Goal: Transaction & Acquisition: Book appointment/travel/reservation

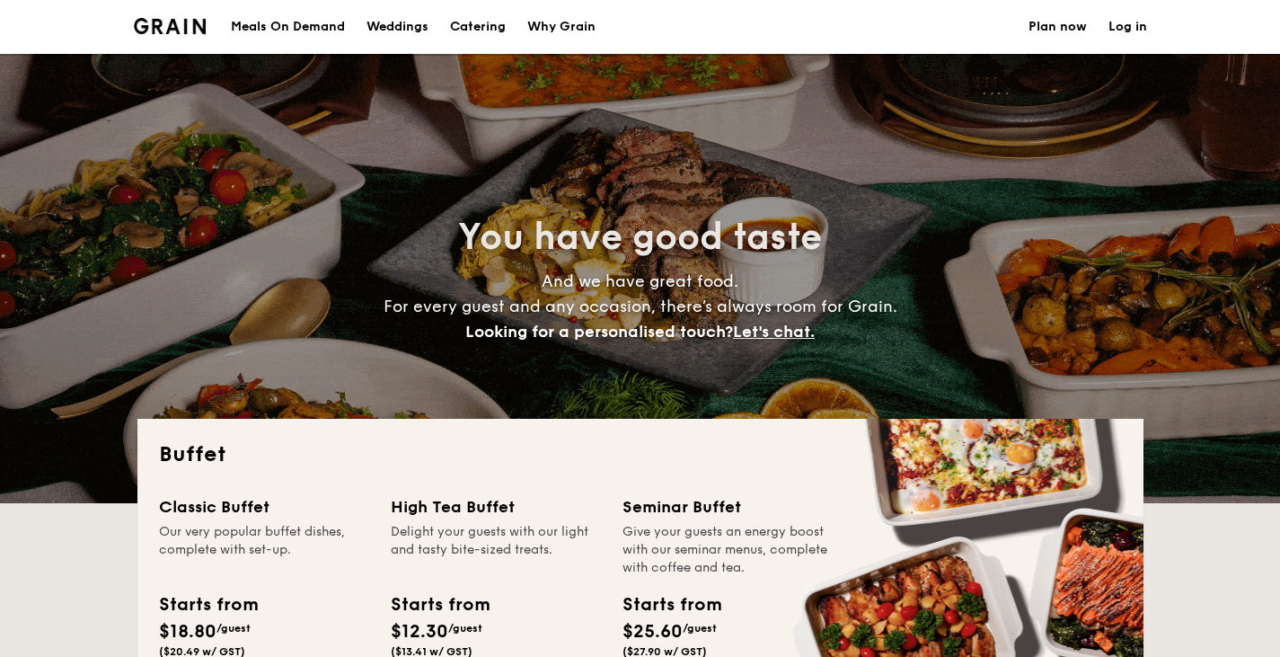
select select
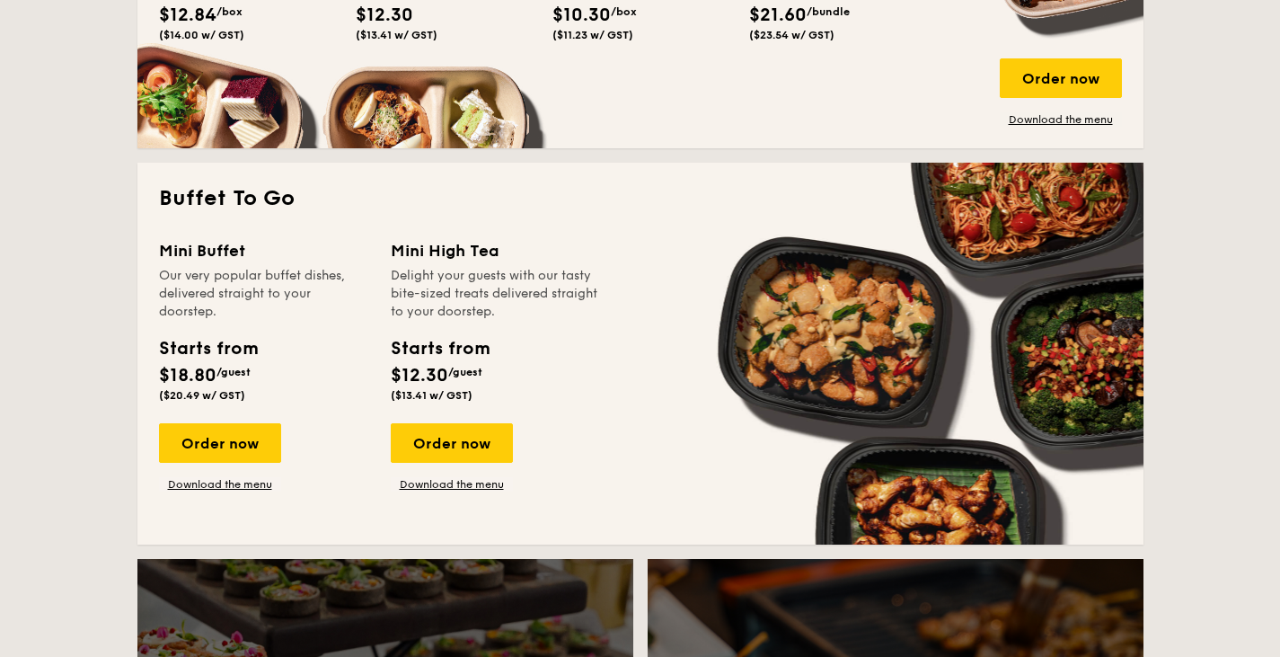
scroll to position [1049, 0]
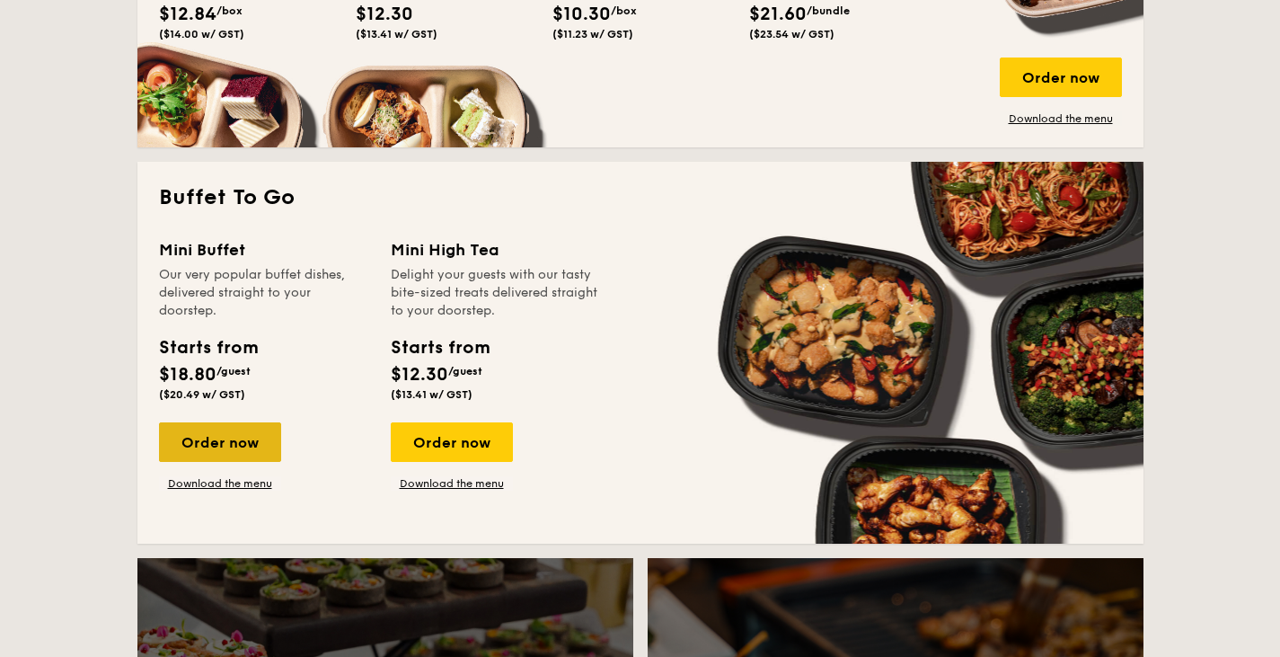
click at [226, 451] on div "Order now" at bounding box center [220, 442] width 122 height 40
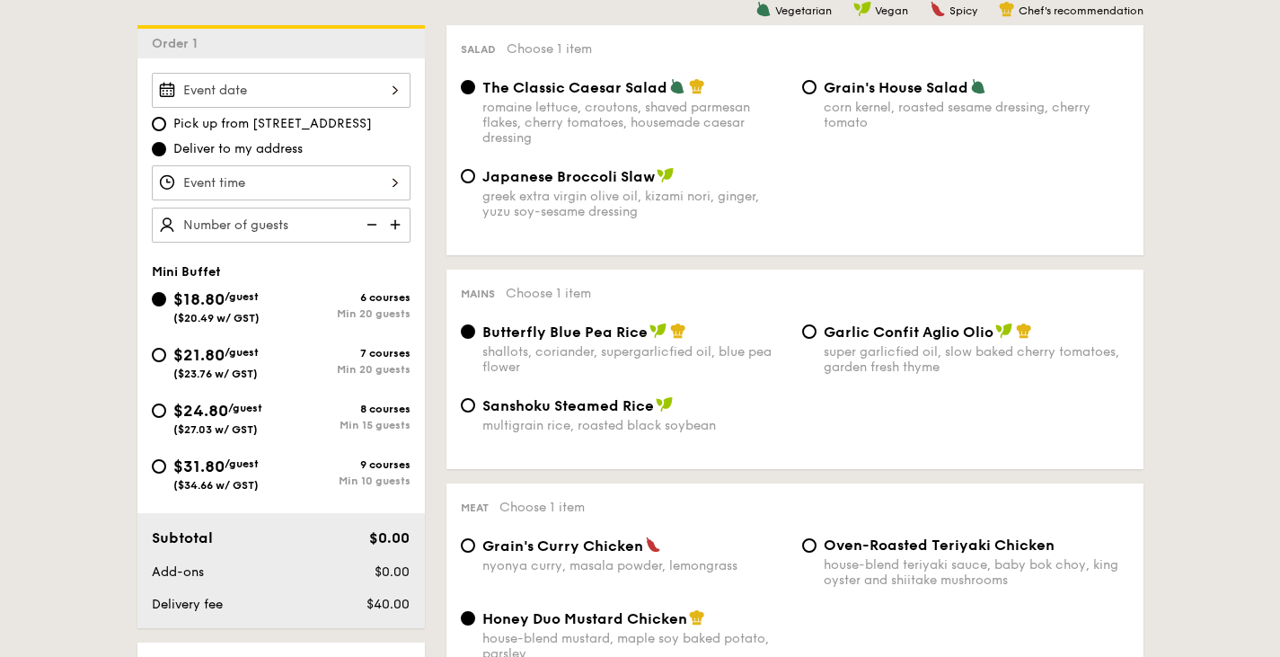
scroll to position [488, 0]
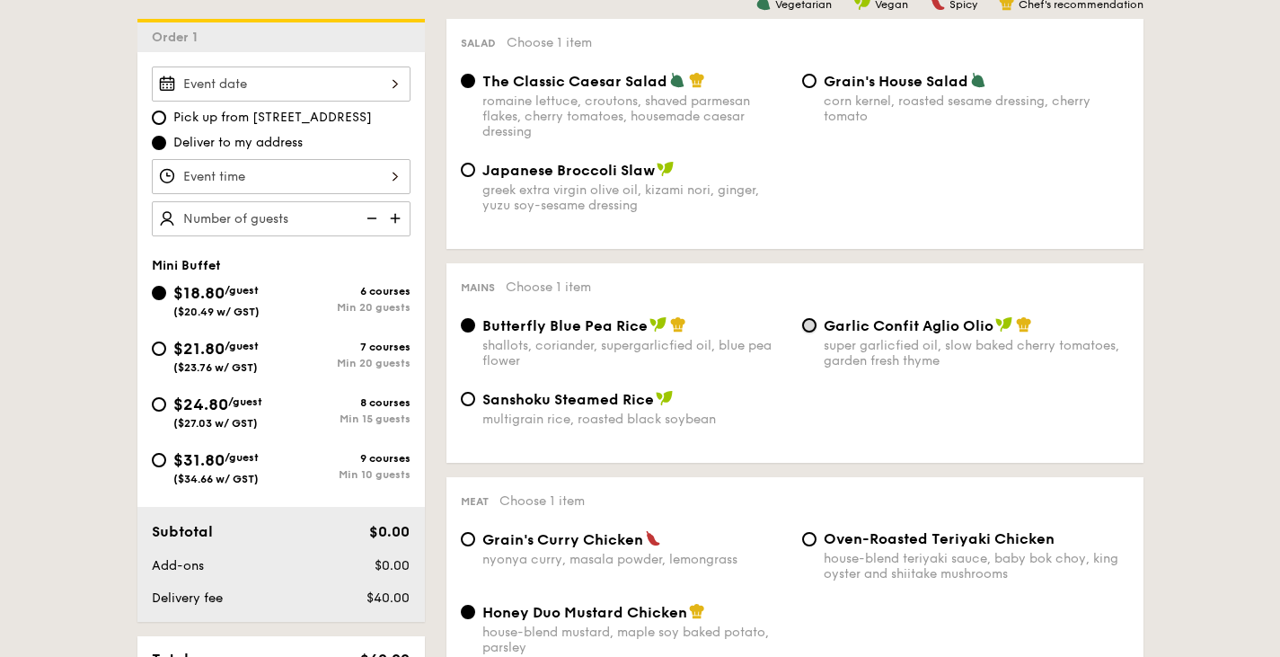
click at [805, 324] on input "Garlic Confit Aglio Olio super garlicfied oil, slow baked cherry tomatoes, gard…" at bounding box center [809, 325] width 14 height 14
radio input "true"
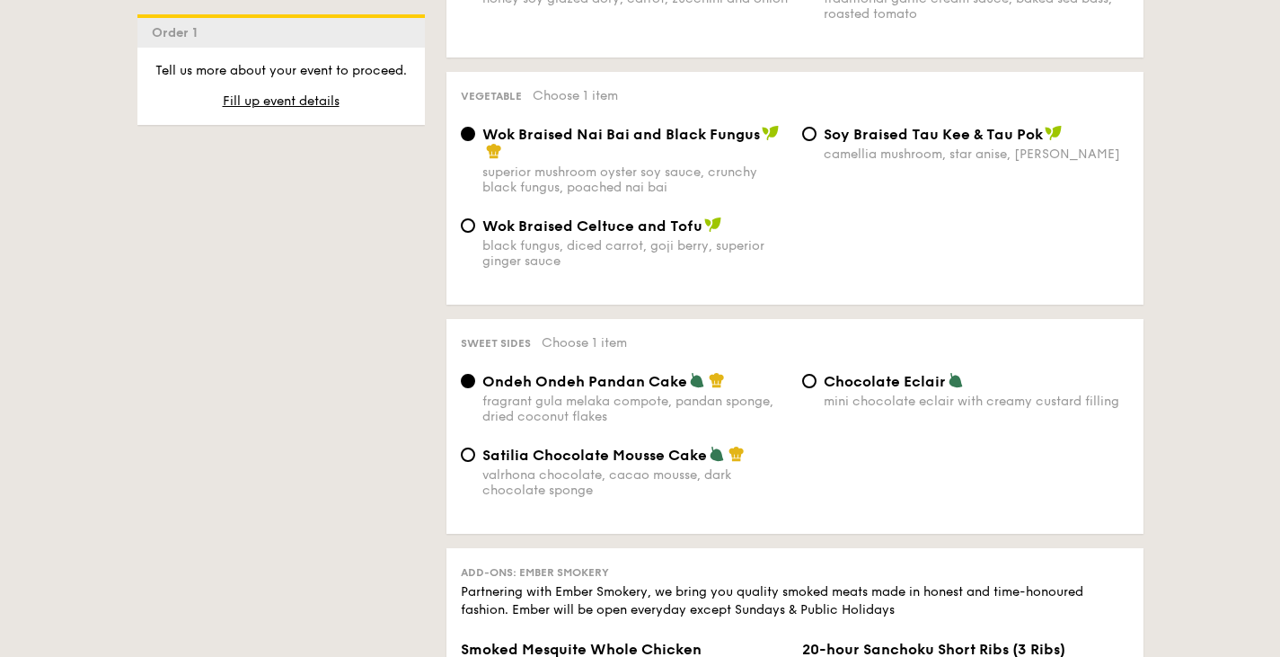
scroll to position [1353, 0]
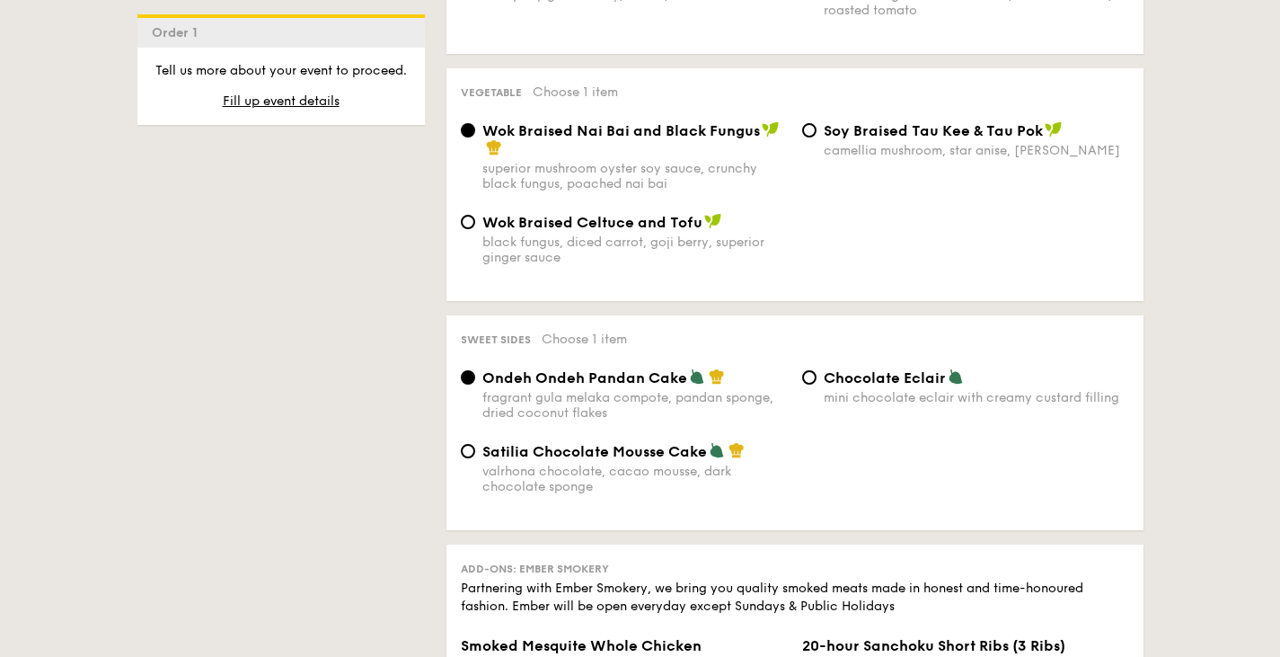
click at [801, 382] on div "Chocolate Eclair mini chocolate eclair with creamy custard filling" at bounding box center [965, 386] width 341 height 37
click at [811, 385] on input "Chocolate Eclair mini chocolate eclair with creamy custard filling" at bounding box center [809, 377] width 14 height 14
radio input "true"
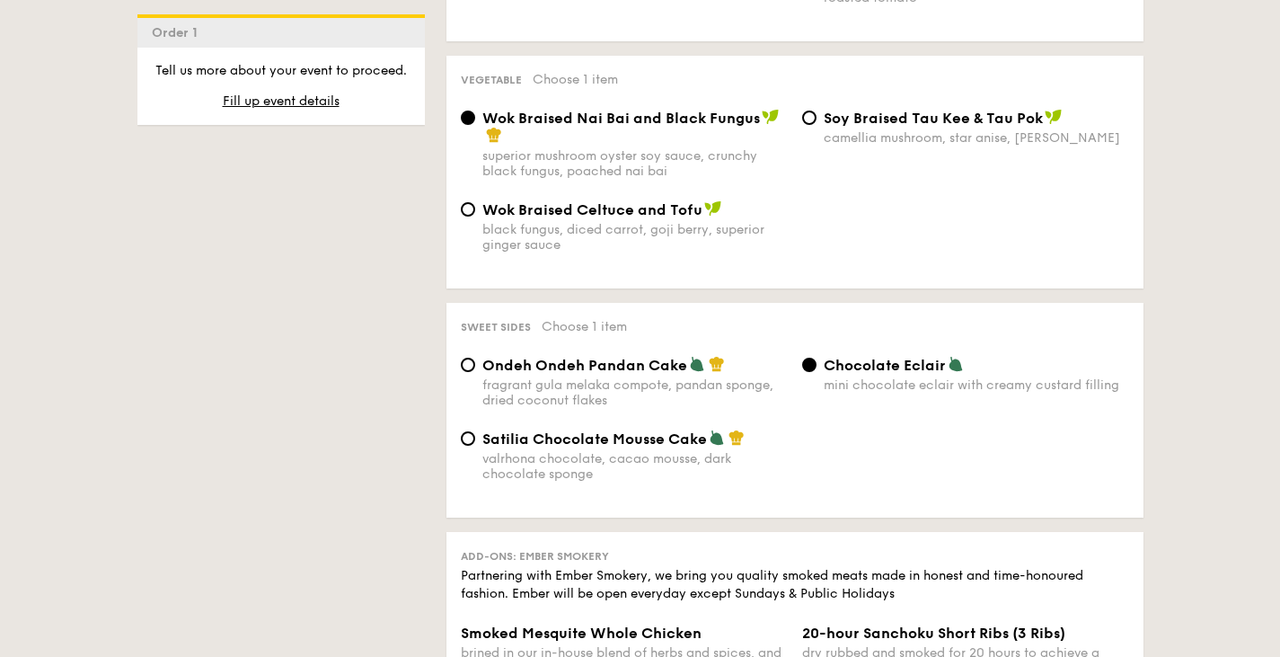
click at [606, 472] on div "valrhona chocolate, cacao mousse, dark chocolate sponge" at bounding box center [634, 466] width 305 height 31
click at [475, 446] on input "Satilia Chocolate Mousse Cake valrhona chocolate, cacao mousse, dark chocolate …" at bounding box center [468, 438] width 14 height 14
radio input "true"
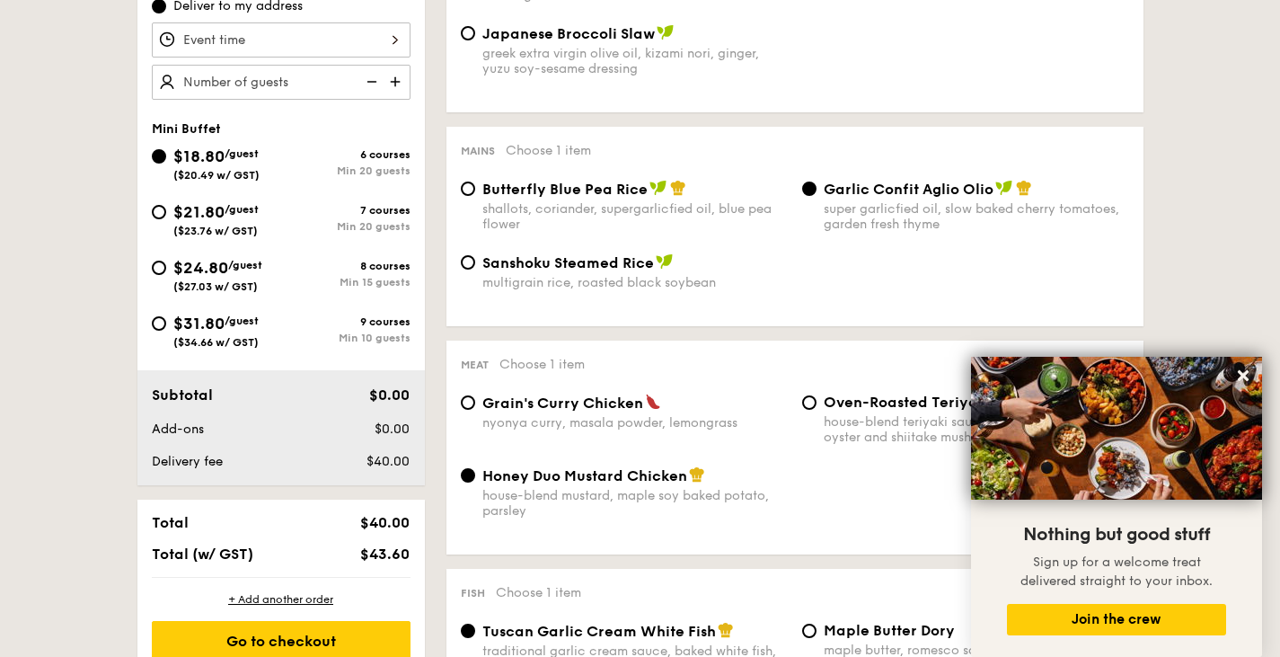
scroll to position [626, 0]
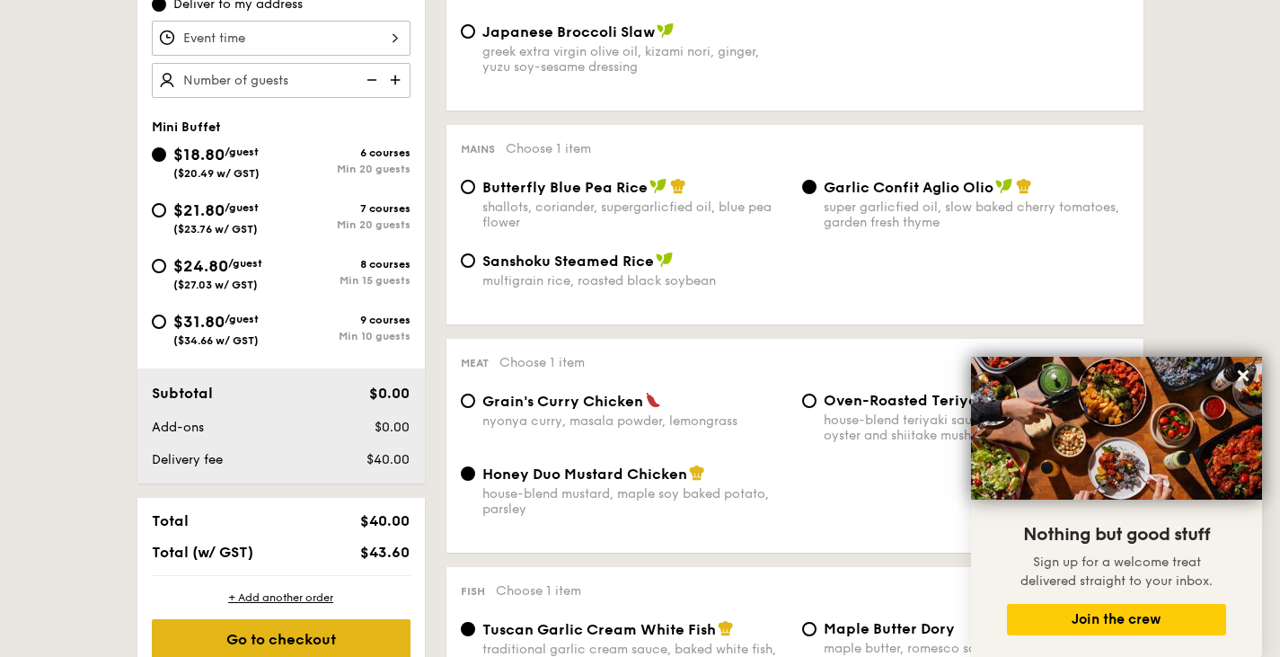
click at [337, 632] on div "Go to checkout" at bounding box center [281, 639] width 259 height 40
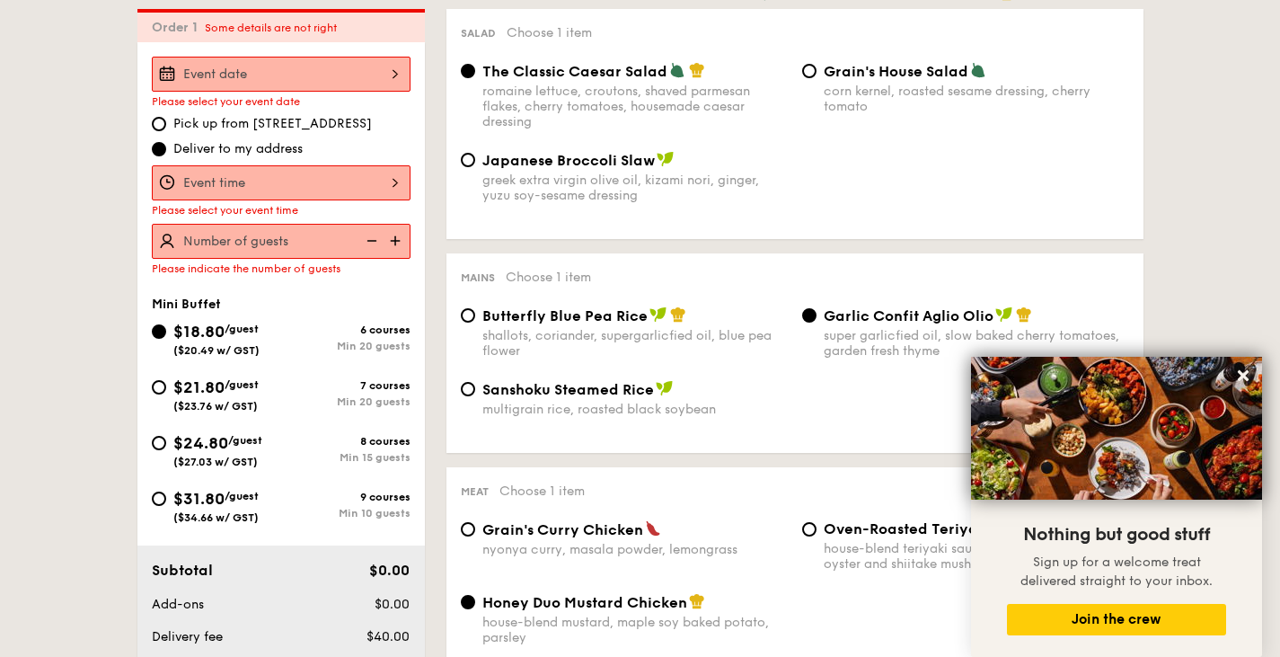
scroll to position [480, 0]
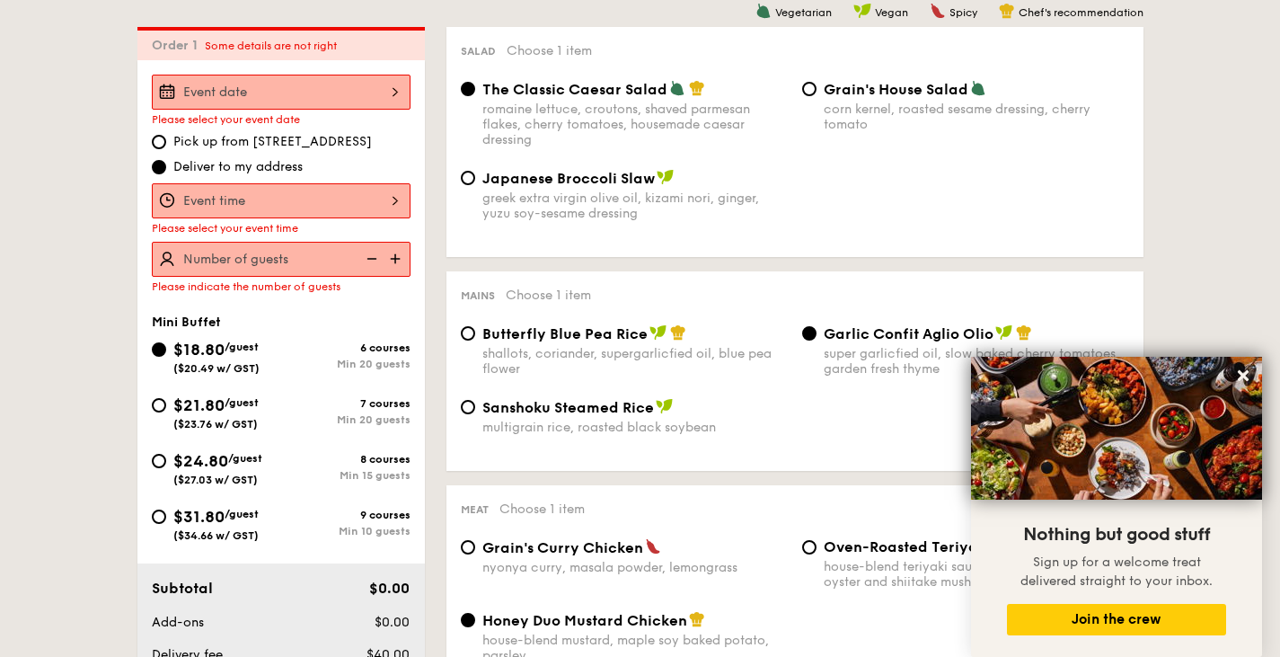
click at [237, 146] on span "Pick up from [STREET_ADDRESS]" at bounding box center [272, 142] width 199 height 18
click at [166, 146] on input "Pick up from [STREET_ADDRESS]" at bounding box center [159, 142] width 14 height 14
radio input "true"
click at [240, 200] on div at bounding box center [281, 200] width 259 height 35
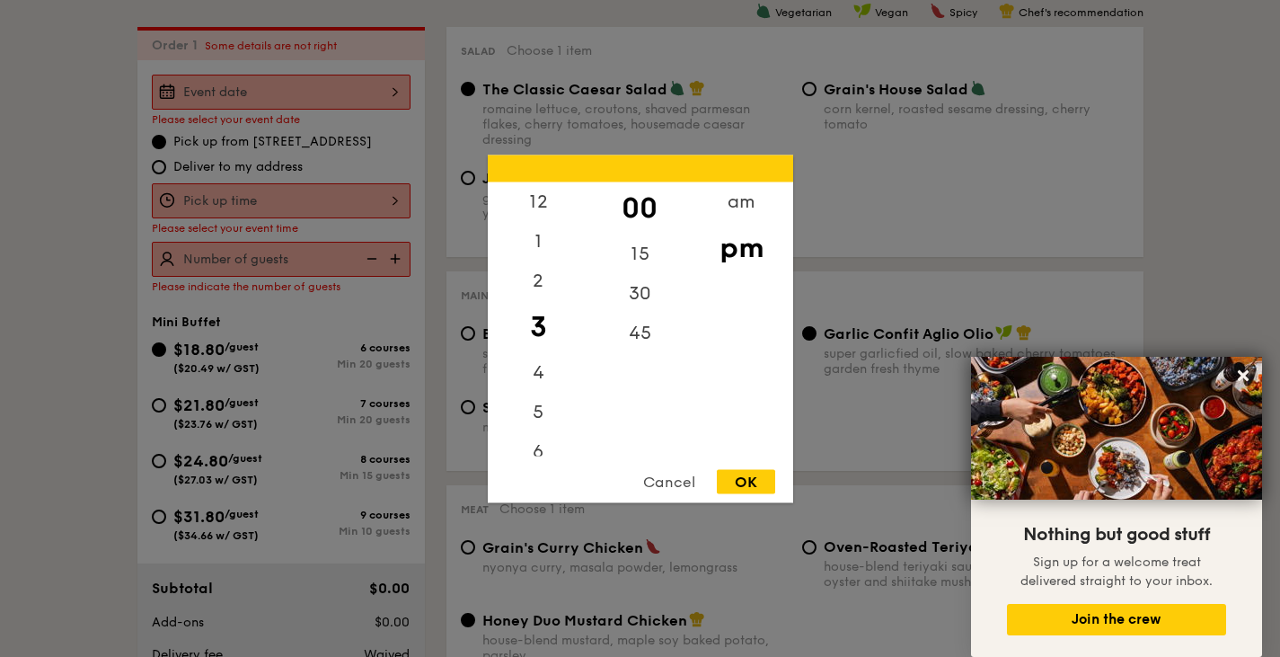
click at [370, 275] on div at bounding box center [640, 328] width 1280 height 657
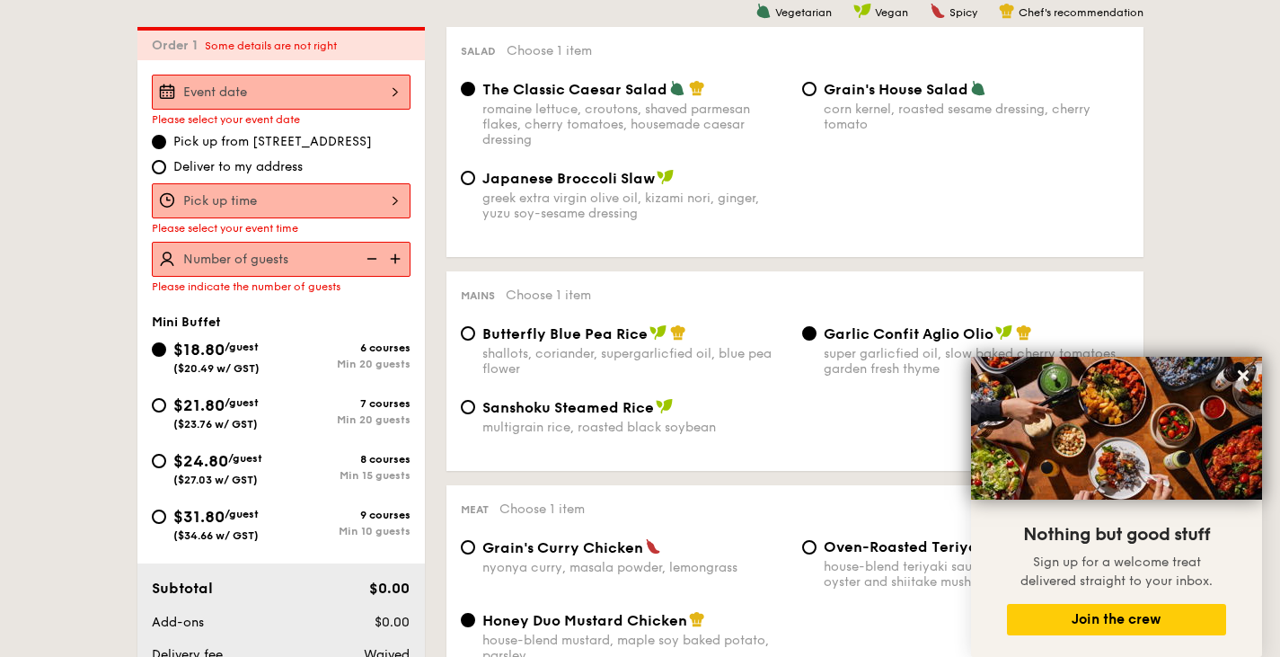
click at [397, 256] on img at bounding box center [397, 259] width 27 height 34
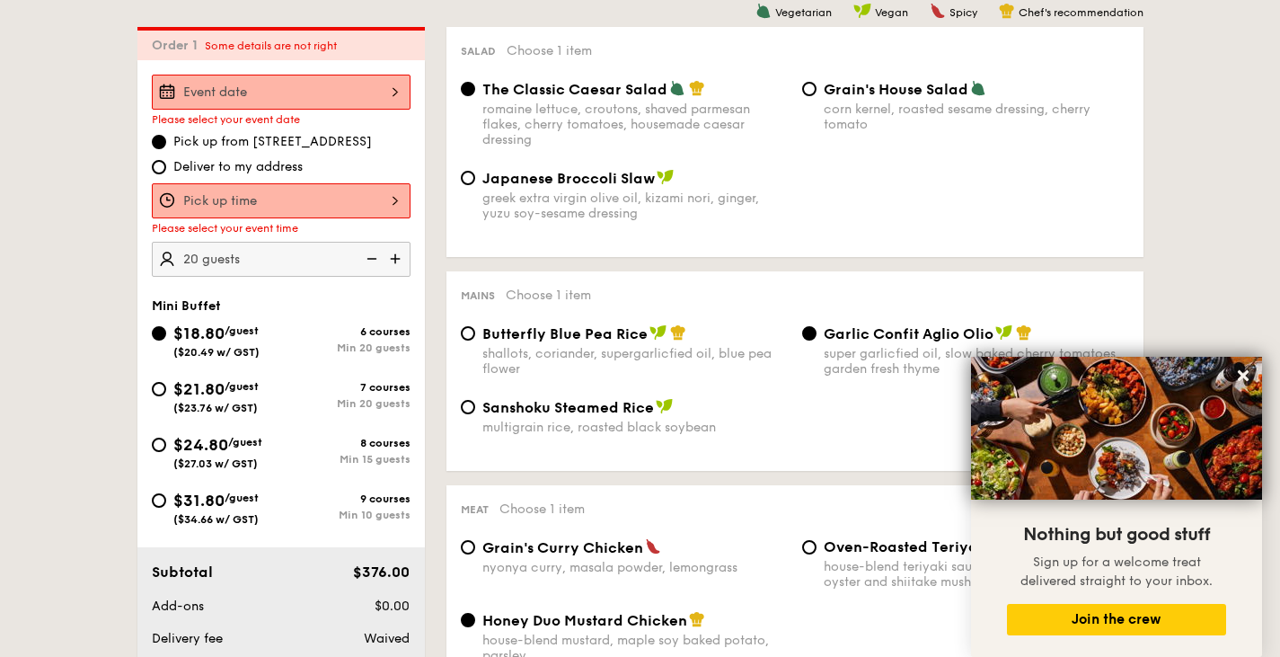
click at [397, 256] on img at bounding box center [397, 259] width 27 height 34
click at [367, 256] on img at bounding box center [370, 259] width 27 height 34
type input "20 guests"
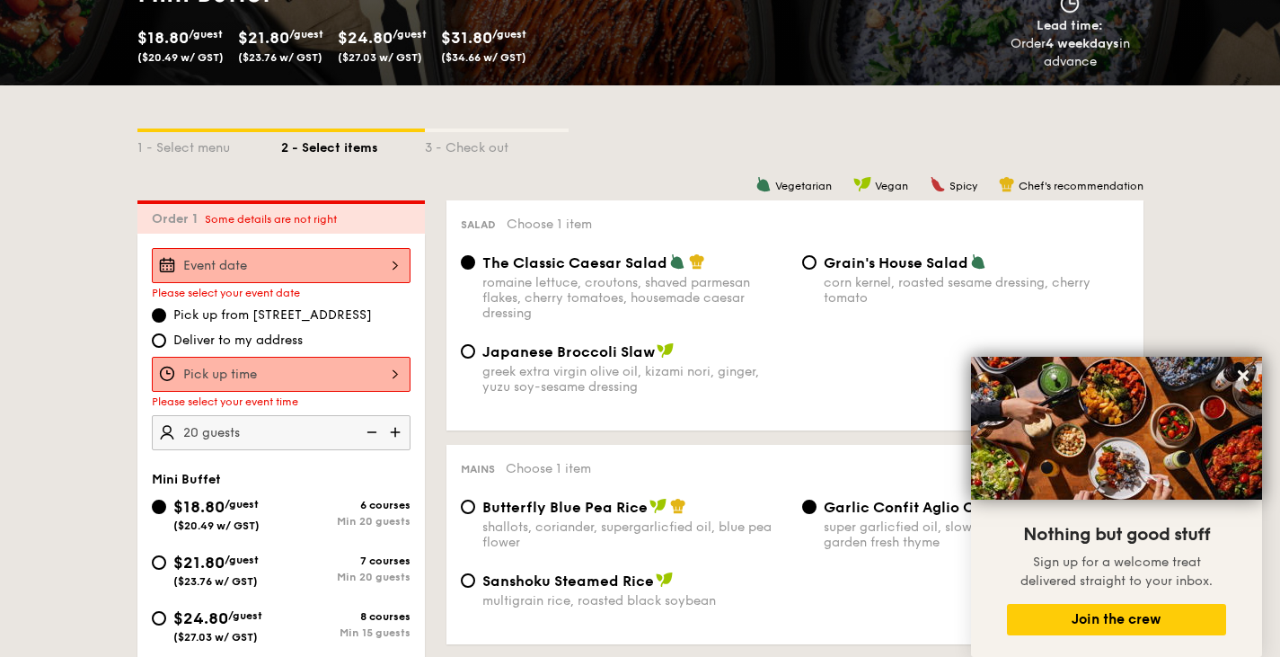
scroll to position [305, 0]
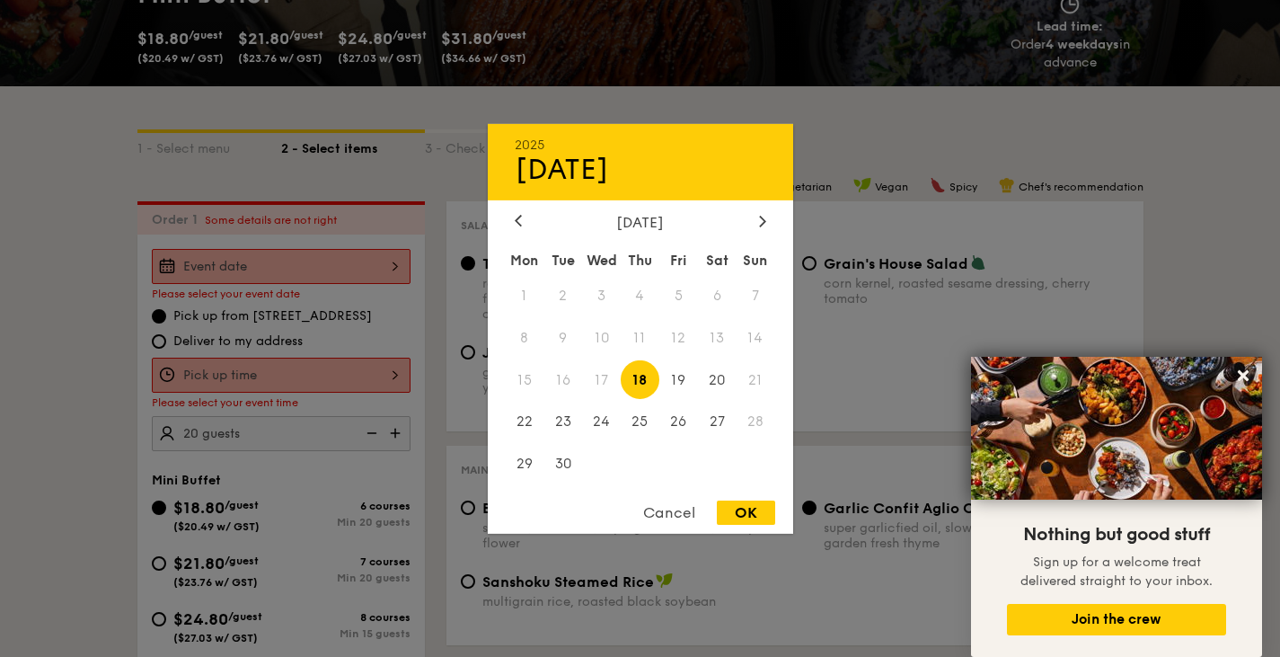
click at [372, 261] on div "2025 Sep [DATE] Tue Wed Thu Fri Sat Sun 1 2 3 4 5 6 7 8 9 10 11 12 13 14 15 16 …" at bounding box center [281, 266] width 259 height 35
click at [712, 380] on span "20" at bounding box center [717, 379] width 39 height 39
click at [744, 509] on div "OK" at bounding box center [746, 512] width 58 height 24
type input "[DATE]"
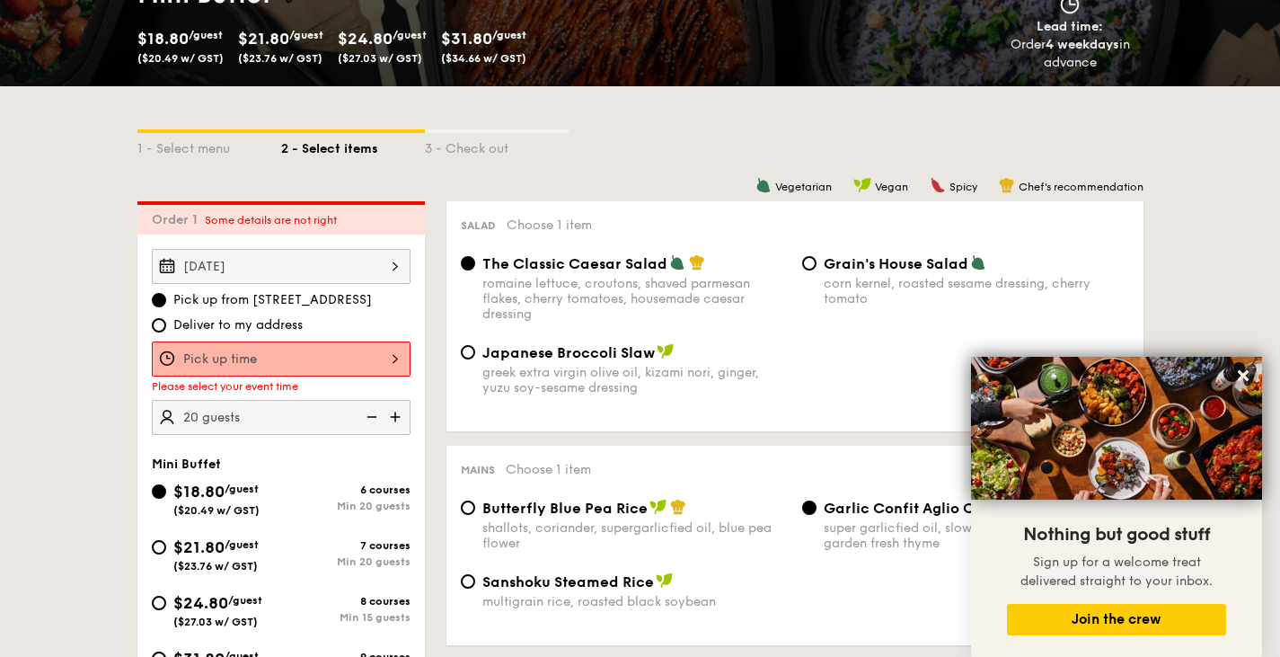
click at [385, 349] on div "12 1 2 3 4 5 6 7 8 9 10 11 00 15 30 45 am pm Cancel OK" at bounding box center [281, 358] width 259 height 35
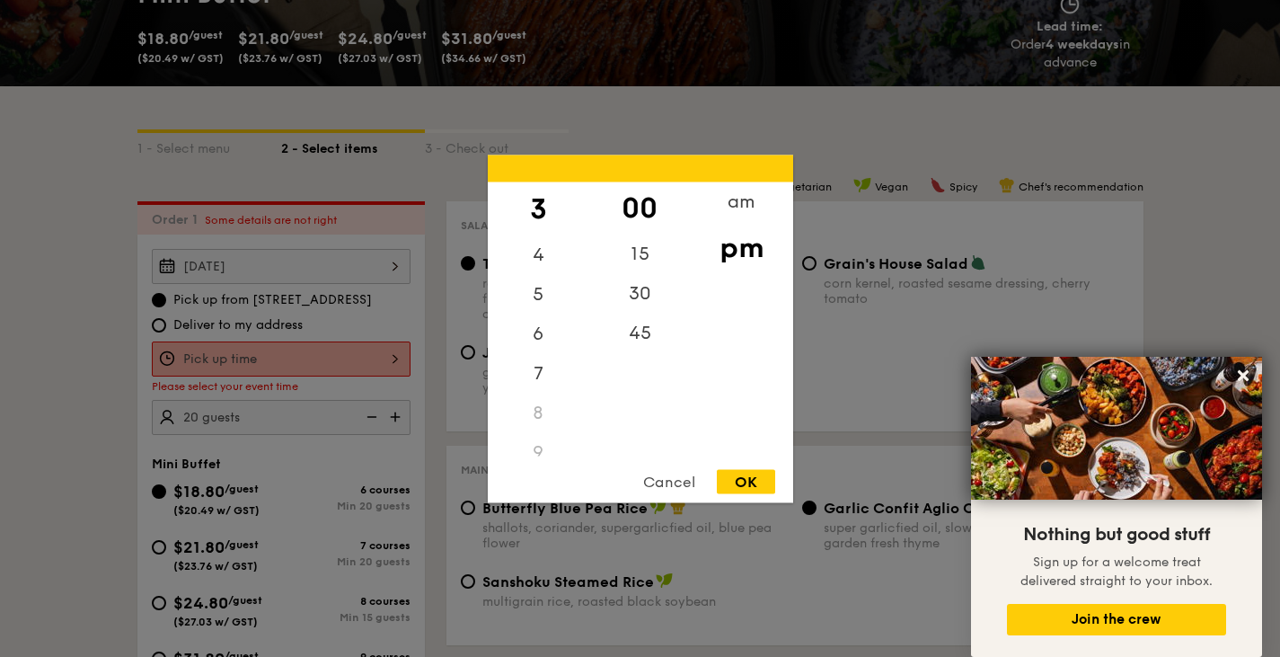
scroll to position [117, 0]
click at [538, 308] on div "5" at bounding box center [539, 301] width 102 height 52
click at [540, 313] on div "5" at bounding box center [539, 288] width 102 height 52
click at [536, 348] on div "6" at bounding box center [539, 340] width 102 height 52
click at [734, 482] on div "OK" at bounding box center [746, 481] width 58 height 24
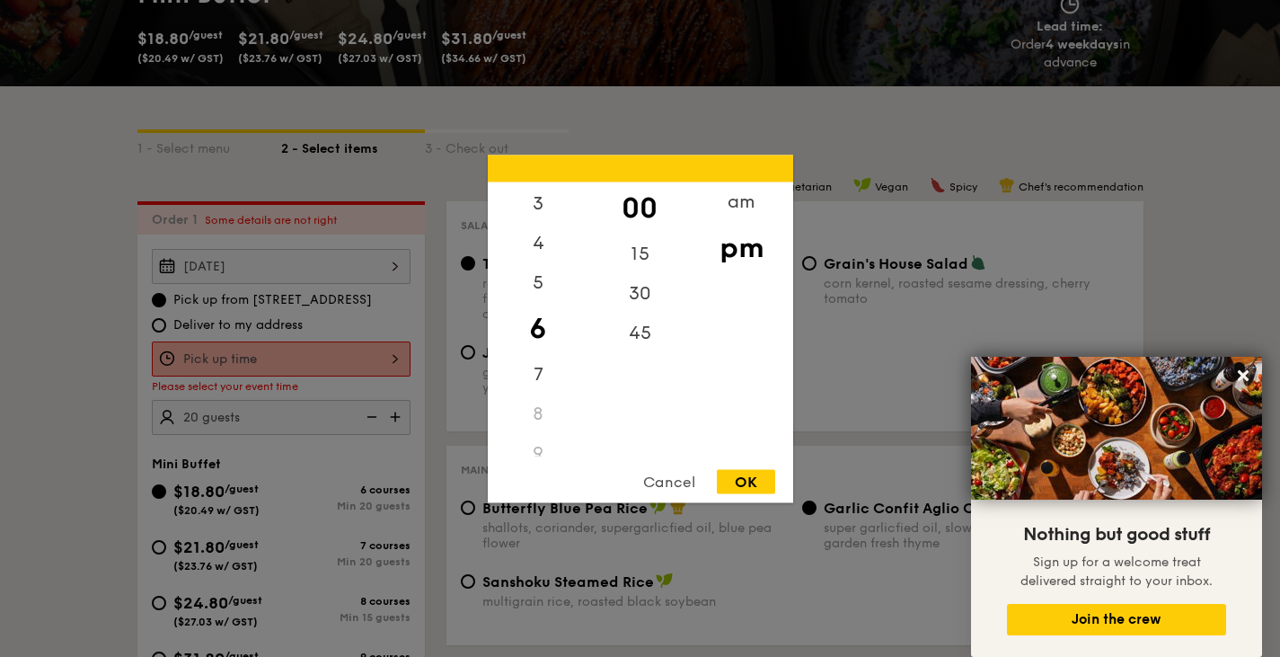
type input "6:00PM"
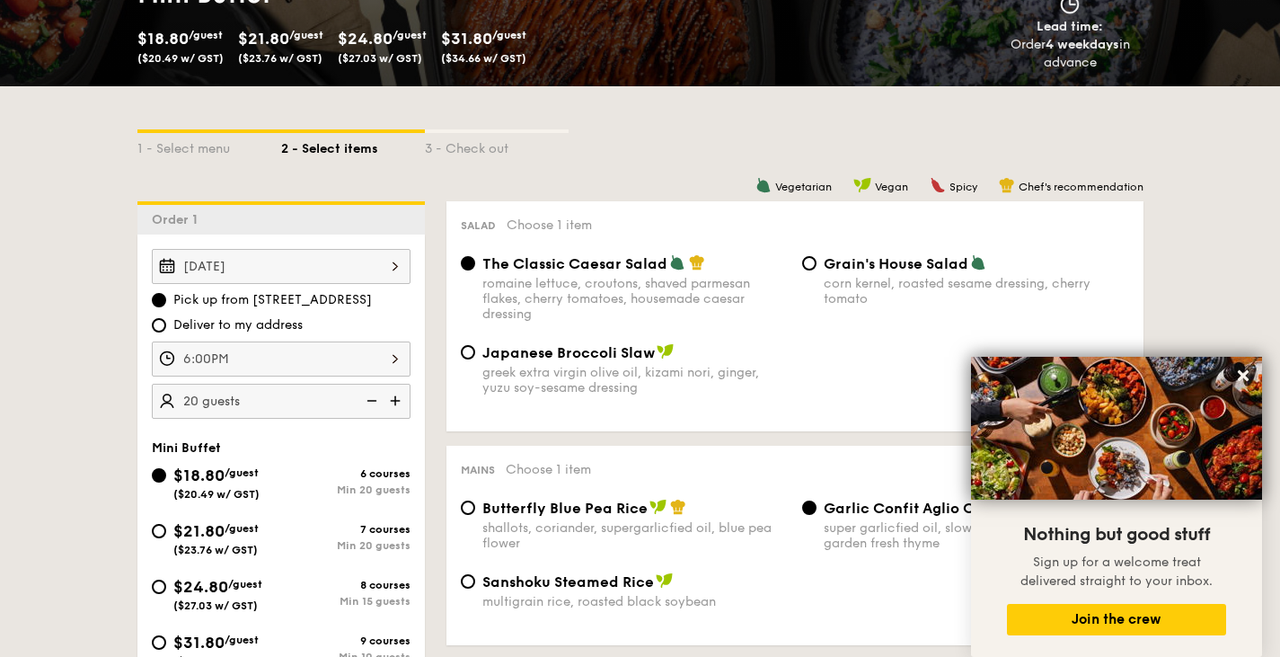
click at [283, 317] on span "Deliver to my address" at bounding box center [237, 325] width 129 height 18
click at [166, 318] on input "Deliver to my address" at bounding box center [159, 325] width 14 height 14
radio input "true"
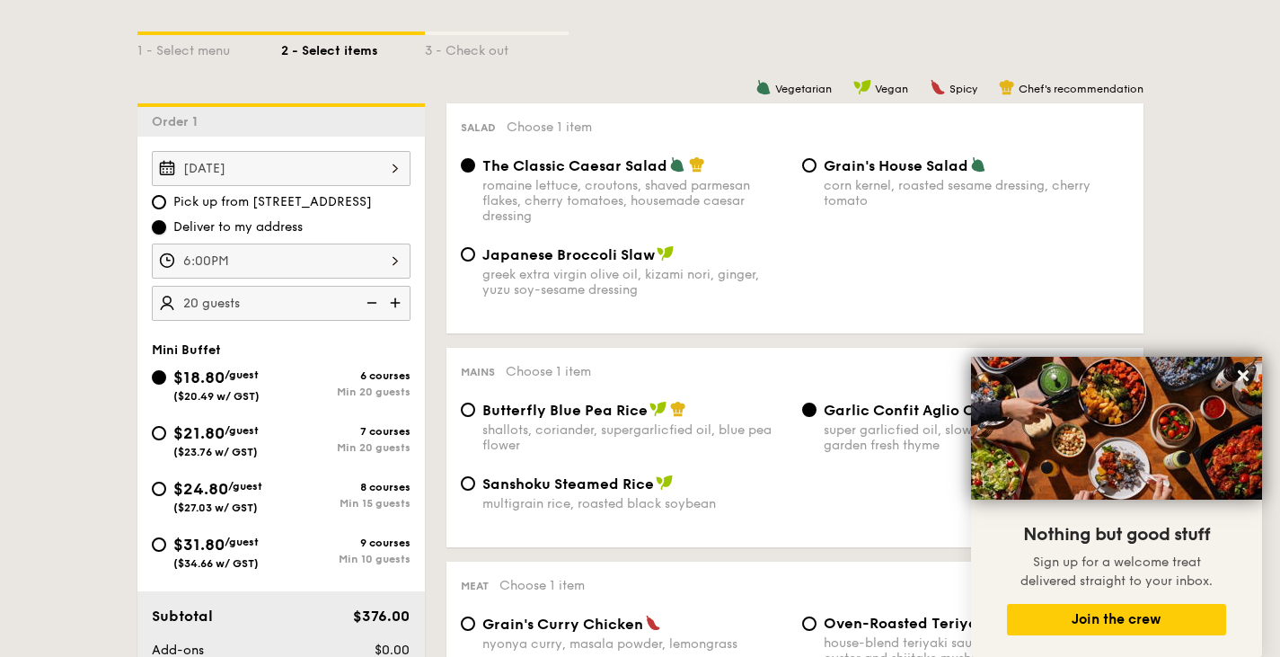
scroll to position [403, 0]
click at [272, 431] on div "$21.80 /guest ($23.76 w/ GST)" at bounding box center [216, 440] width 129 height 38
click at [166, 431] on input "$21.80 /guest ($23.76 w/ GST) 7 courses Min 20 guests" at bounding box center [159, 434] width 14 height 14
radio input "true"
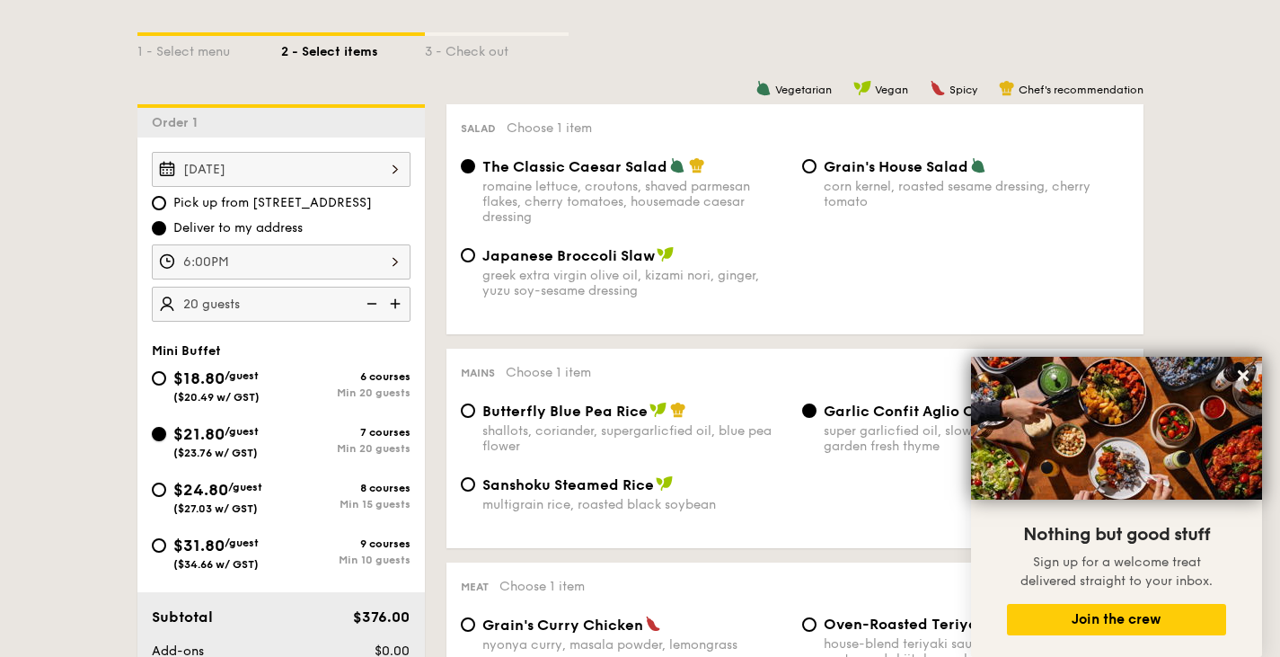
radio input "true"
radio input "false"
radio input "true"
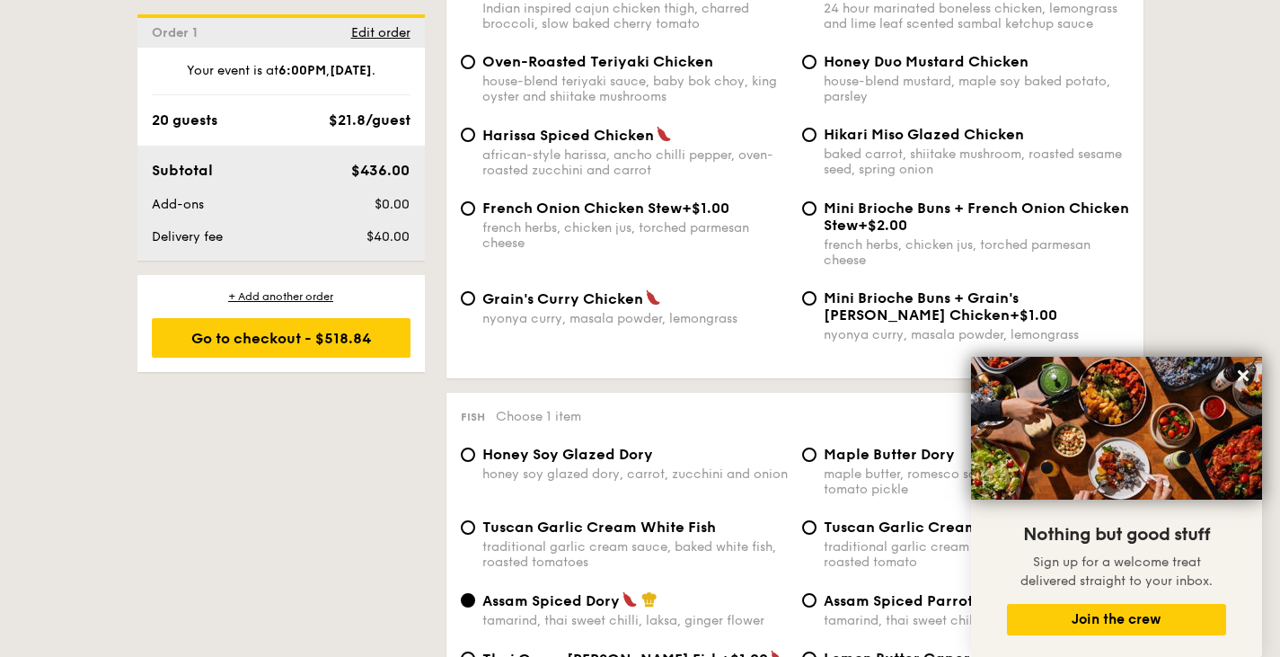
scroll to position [1421, 0]
